Goal: Transaction & Acquisition: Purchase product/service

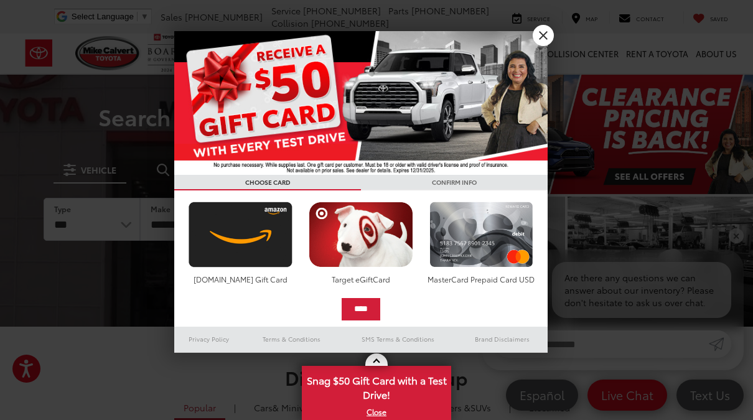
click at [544, 36] on link "X" at bounding box center [543, 35] width 21 height 21
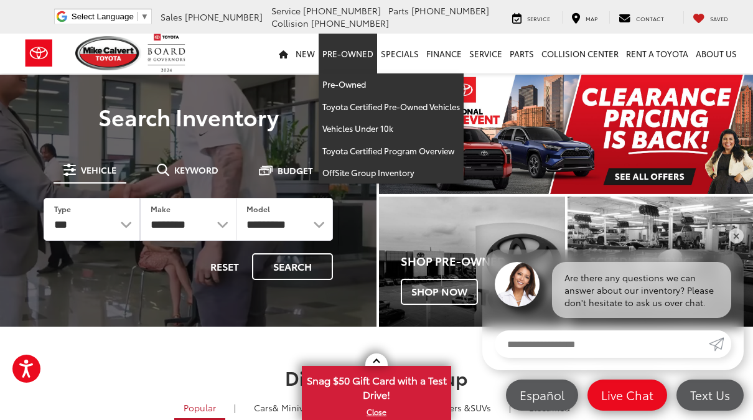
click at [366, 85] on link "Pre-Owned" at bounding box center [391, 84] width 145 height 22
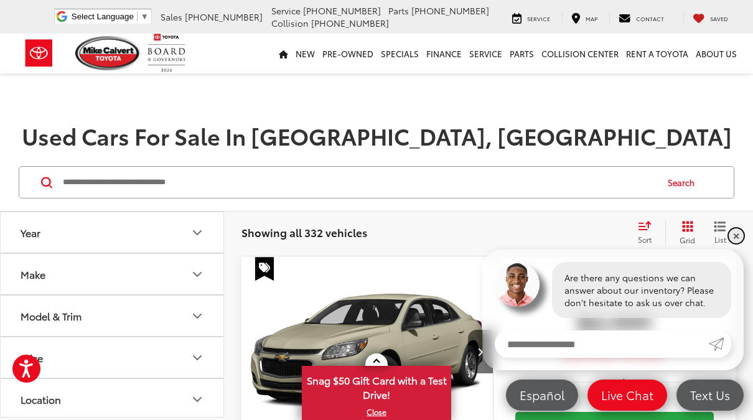
click at [739, 230] on link "✕" at bounding box center [736, 235] width 15 height 15
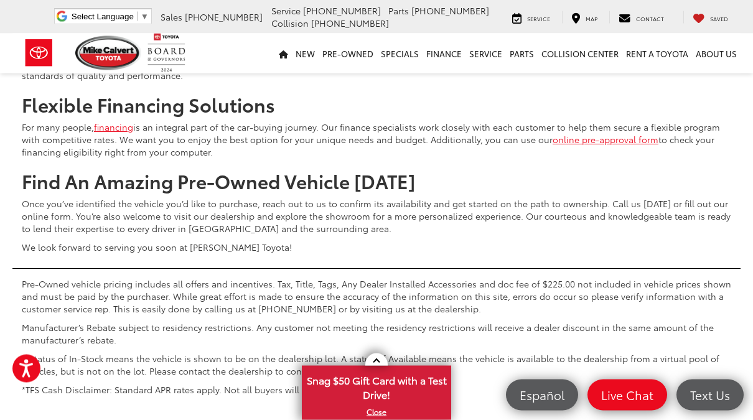
scroll to position [4900, 0]
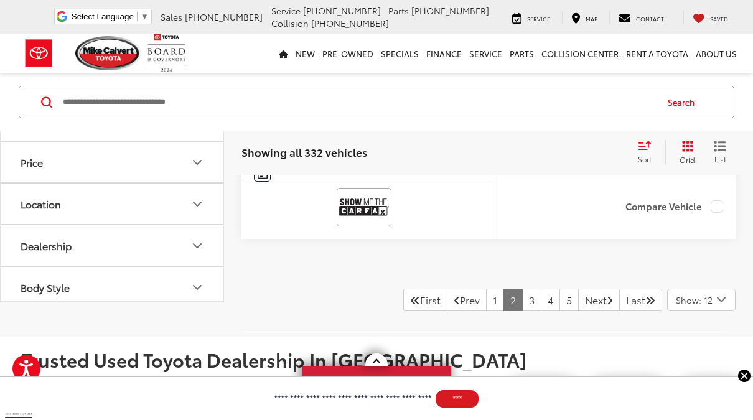
scroll to position [4583, 0]
click at [636, 61] on link "Check Availability" at bounding box center [614, 47] width 198 height 28
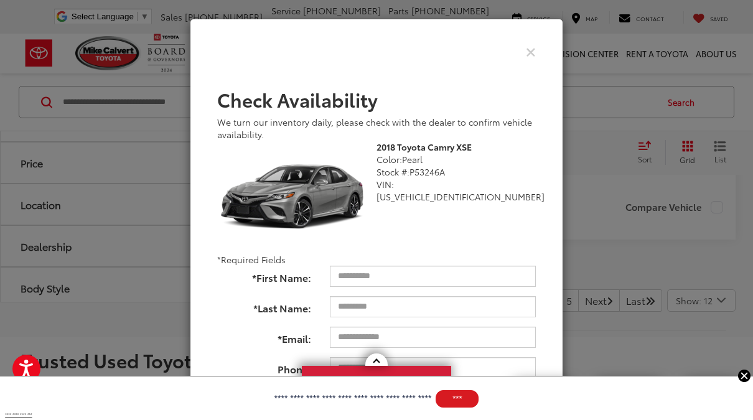
click at [531, 55] on icon "Close" at bounding box center [531, 51] width 10 height 13
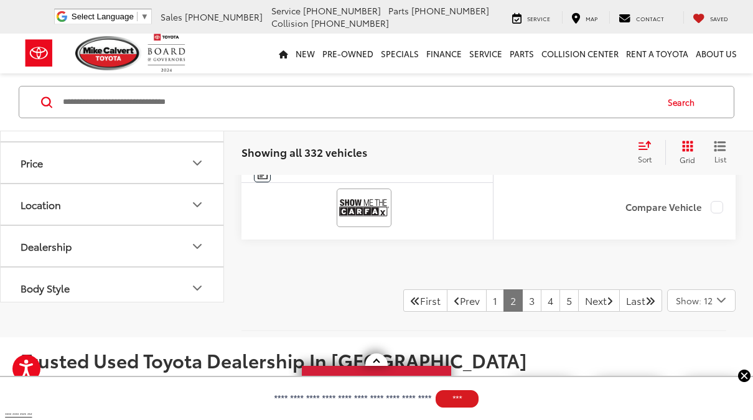
click at [626, 95] on link "Instant Deal" at bounding box center [614, 81] width 198 height 28
click at [746, 382] on img at bounding box center [744, 376] width 12 height 12
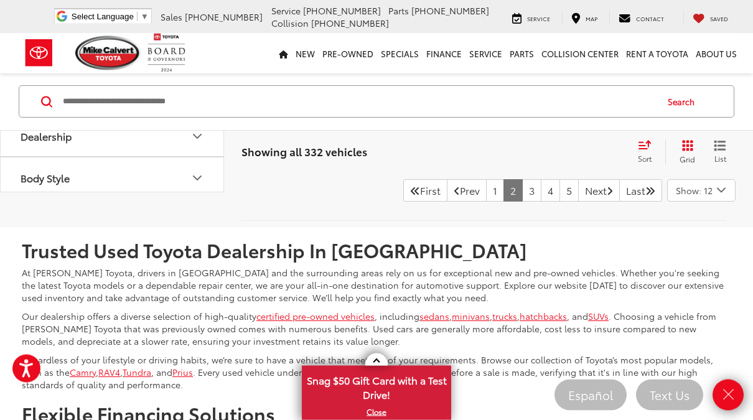
scroll to position [4693, 0]
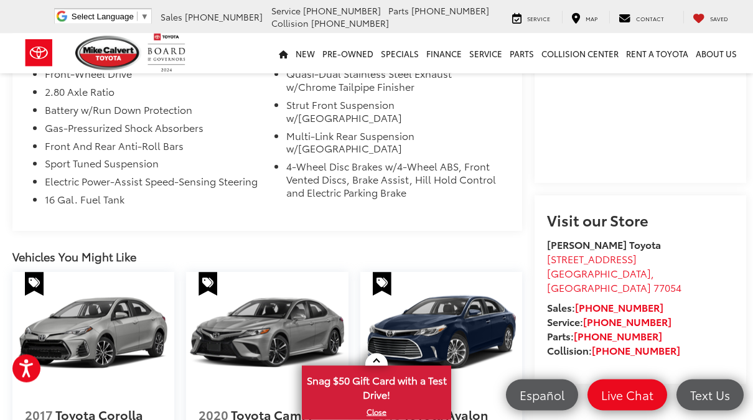
scroll to position [1067, 0]
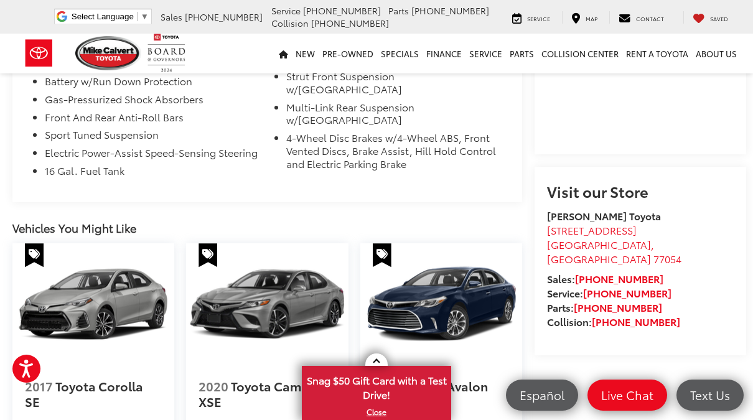
click at [547, 138] on capital-one-entry-button at bounding box center [547, 138] width 0 height 0
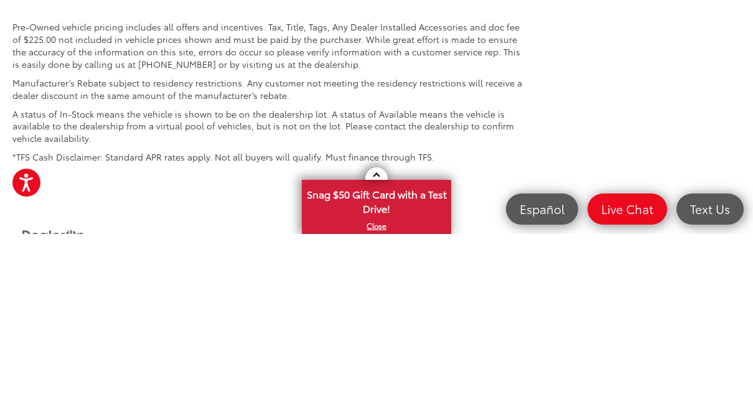
scroll to position [1483, 0]
